Goal: Check status: Check status

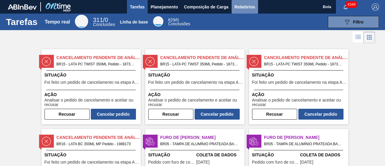
click at [248, 8] on font "Relatórios" at bounding box center [245, 7] width 20 height 5
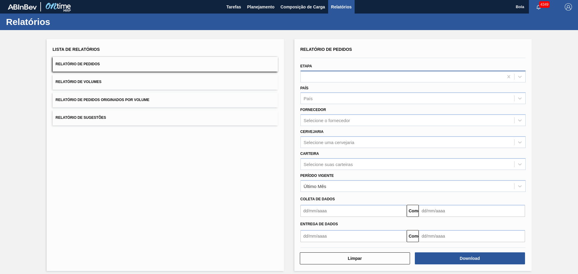
click at [316, 77] on div at bounding box center [402, 76] width 203 height 9
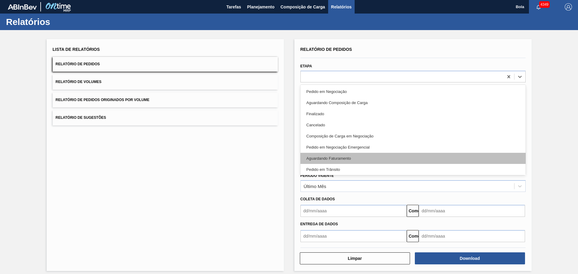
click at [327, 155] on div "Aguardando Faturamento" at bounding box center [412, 158] width 225 height 11
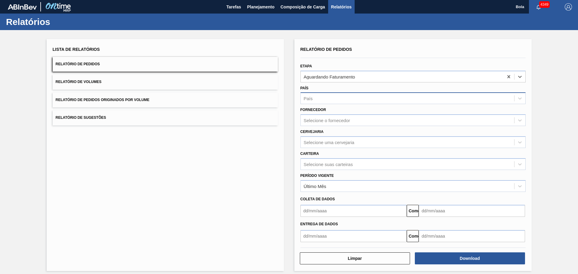
click at [322, 101] on div "País" at bounding box center [407, 98] width 213 height 9
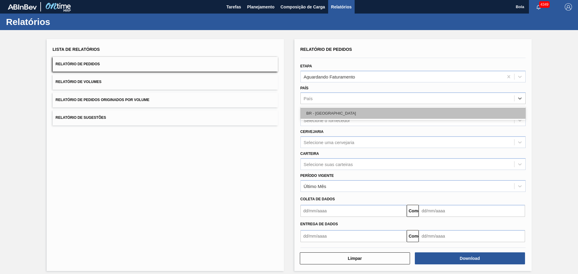
click at [320, 115] on font "BR - [GEOGRAPHIC_DATA]" at bounding box center [332, 113] width 50 height 5
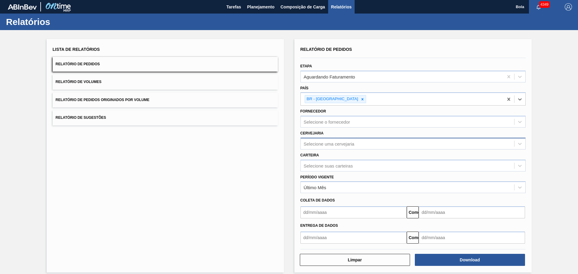
click at [311, 145] on font "Selecione uma cervejaria" at bounding box center [329, 143] width 51 height 5
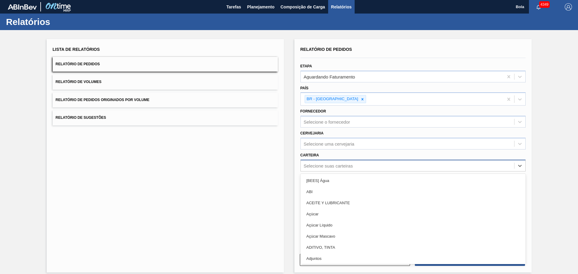
click at [311, 166] on font "Selecione suas carteiras" at bounding box center [328, 165] width 49 height 5
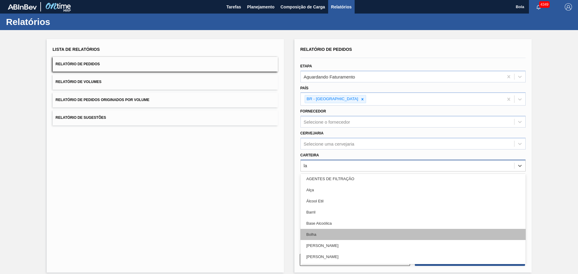
scroll to position [60, 0]
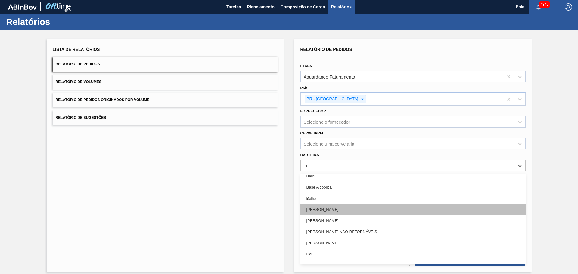
type input "lat"
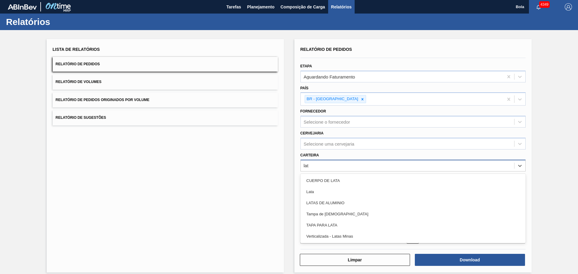
scroll to position [0, 0]
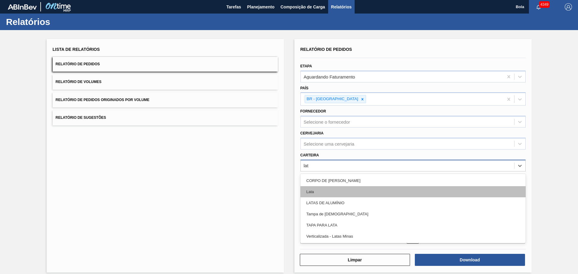
click at [319, 166] on div "Lata" at bounding box center [412, 191] width 225 height 11
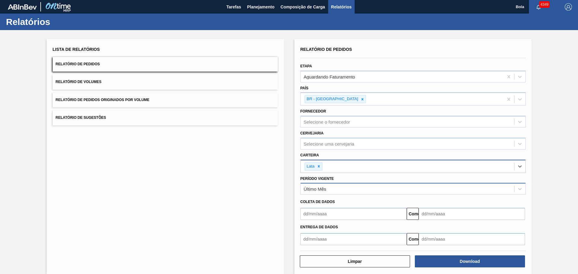
click at [331, 166] on div "Último Mês" at bounding box center [407, 189] width 213 height 9
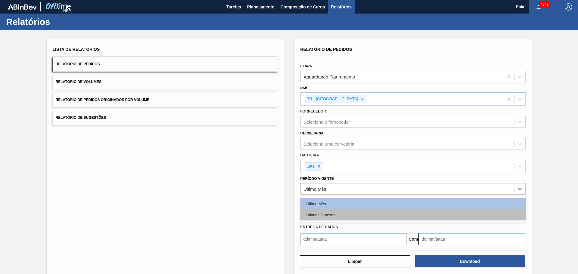
click at [328, 166] on font "Últimos 3 meses" at bounding box center [321, 215] width 29 height 5
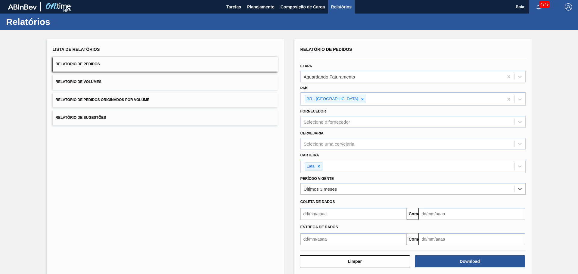
click at [328, 166] on input "text" at bounding box center [353, 214] width 106 height 12
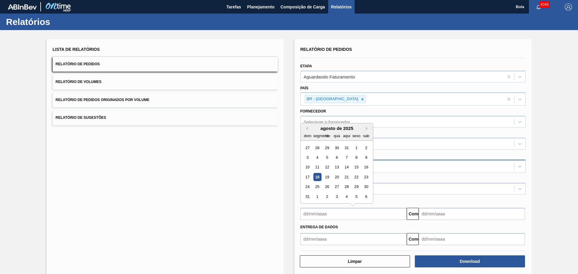
click at [315, 166] on font "18" at bounding box center [317, 177] width 4 height 5
type input "[DATE]"
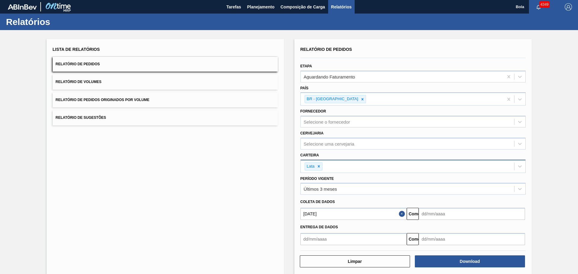
click at [385, 166] on input "text" at bounding box center [472, 214] width 106 height 12
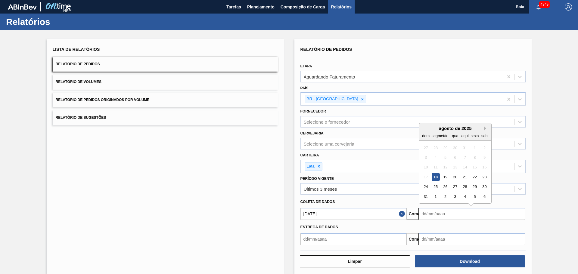
click at [385, 128] on button "Próximo mês" at bounding box center [486, 128] width 4 height 4
click at [385, 127] on button "Próximo mês" at bounding box center [486, 128] width 4 height 4
click at [385, 165] on div "18" at bounding box center [484, 167] width 8 height 8
type input "[DATE]"
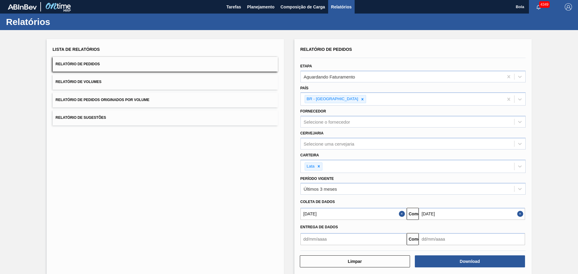
scroll to position [8, 0]
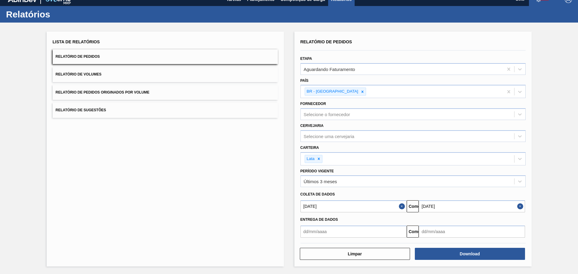
click at [385, 166] on div "Lista de Relatórios Relatório de Pedidos Relatório de Volumes Relatório de Pedi…" at bounding box center [289, 149] width 578 height 252
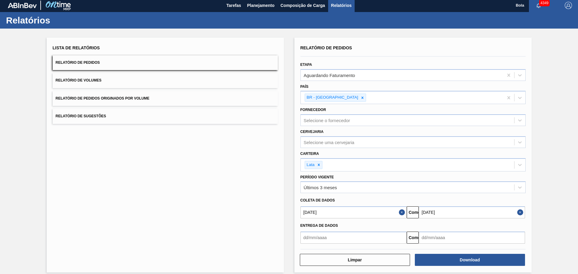
scroll to position [0, 0]
